Goal: Navigation & Orientation: Find specific page/section

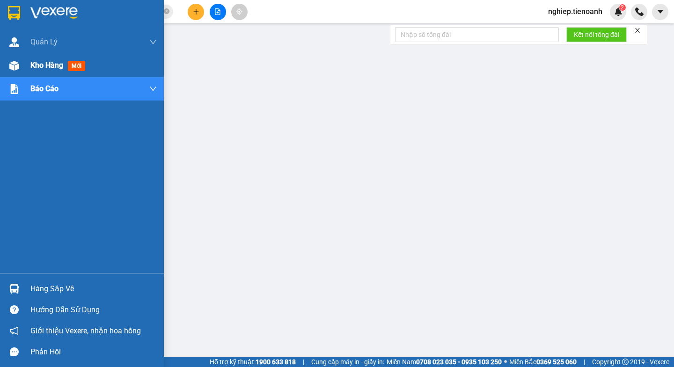
click at [40, 66] on span "Kho hàng" at bounding box center [46, 65] width 33 height 9
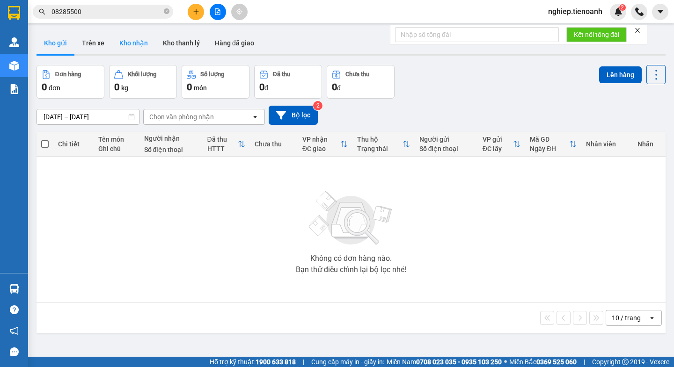
click at [125, 43] on button "Kho nhận" at bounding box center [134, 43] width 44 height 22
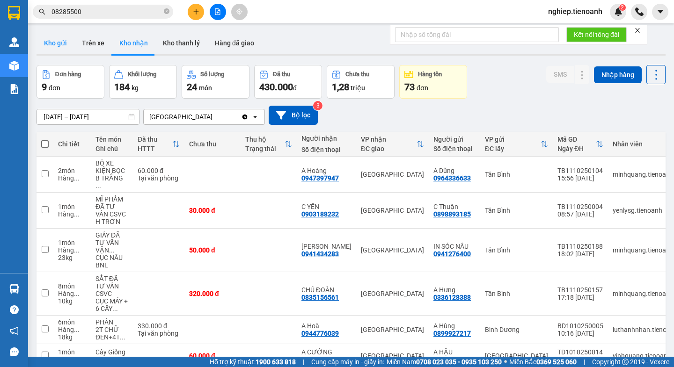
click at [53, 44] on button "Kho gửi" at bounding box center [56, 43] width 38 height 22
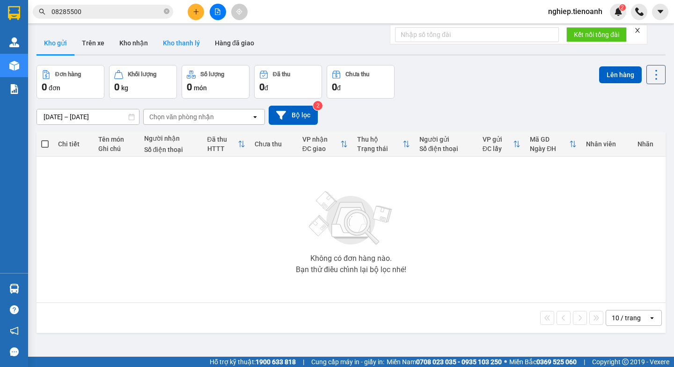
click at [167, 43] on button "Kho thanh lý" at bounding box center [181, 43] width 52 height 22
type input "[DATE] – [DATE]"
